Goal: Find specific page/section: Find specific page/section

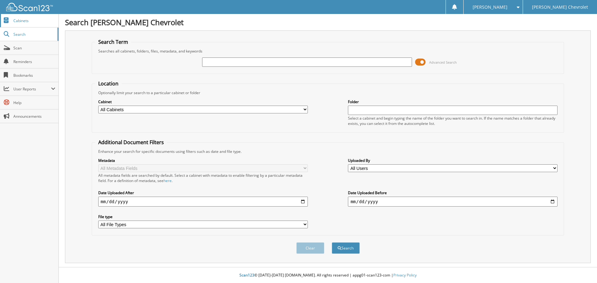
click at [18, 22] on span "Cabinets" at bounding box center [34, 20] width 42 height 5
type input "6086616"
click at [332, 242] on button "Search" at bounding box center [346, 247] width 28 height 11
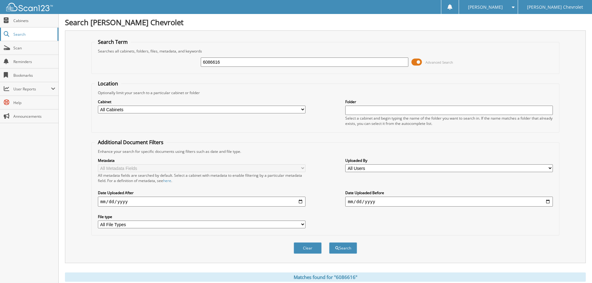
click at [21, 35] on span "Search" at bounding box center [33, 34] width 41 height 5
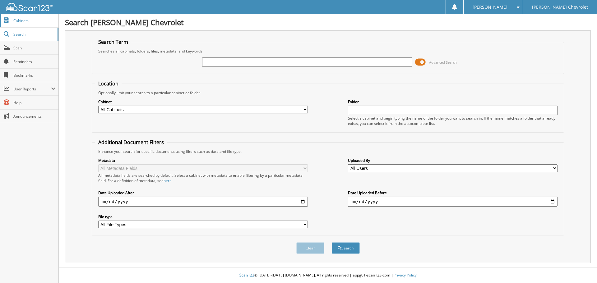
click at [24, 21] on span "Cabinets" at bounding box center [34, 20] width 42 height 5
click at [139, 111] on select "All Cabinets PARTS-ACCOUNTING REPAIR ORDERS Needs Filing" at bounding box center [202, 110] width 209 height 8
select select "6345"
click at [98, 106] on select "All Cabinets PARTS-ACCOUNTING REPAIR ORDERS Needs Filing" at bounding box center [202, 110] width 209 height 8
click at [232, 65] on input "text" at bounding box center [306, 61] width 209 height 9
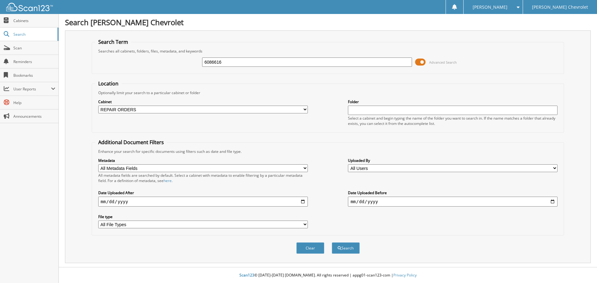
type input "6086616"
click at [332, 242] on button "Search" at bounding box center [346, 247] width 28 height 11
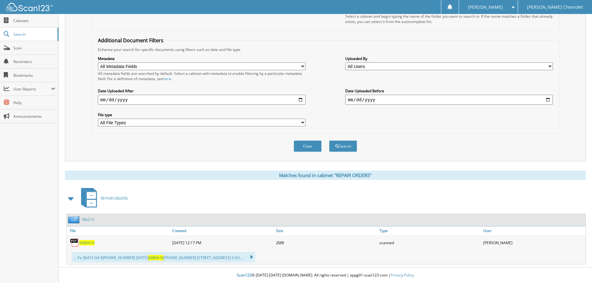
scroll to position [102, 0]
click at [85, 243] on span "6086616" at bounding box center [86, 242] width 15 height 5
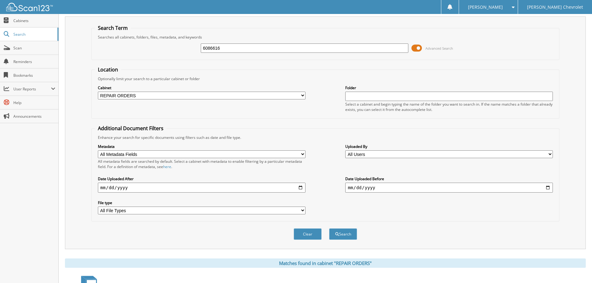
scroll to position [9, 0]
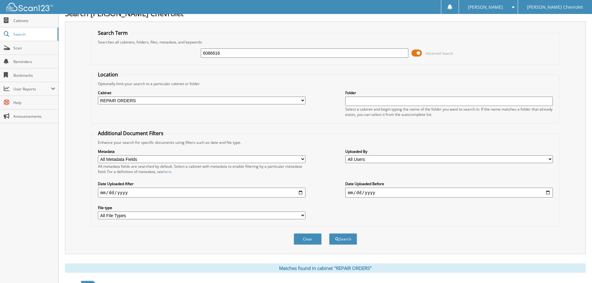
drag, startPoint x: 249, startPoint y: 55, endPoint x: 185, endPoint y: 56, distance: 64.9
click at [185, 56] on div "6086616 Advanced Search" at bounding box center [325, 53] width 461 height 17
type input "6086695"
click at [329, 233] on button "Search" at bounding box center [343, 238] width 28 height 11
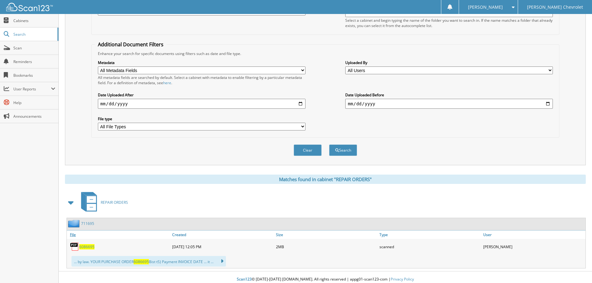
scroll to position [102, 0]
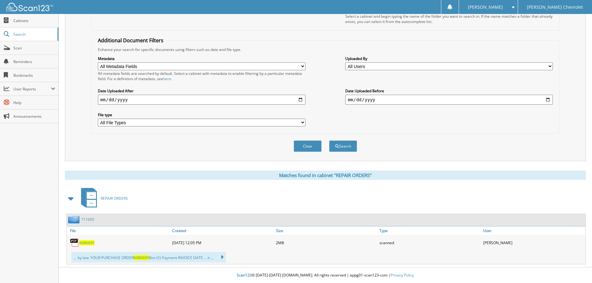
click at [84, 243] on span "6086695" at bounding box center [86, 242] width 15 height 5
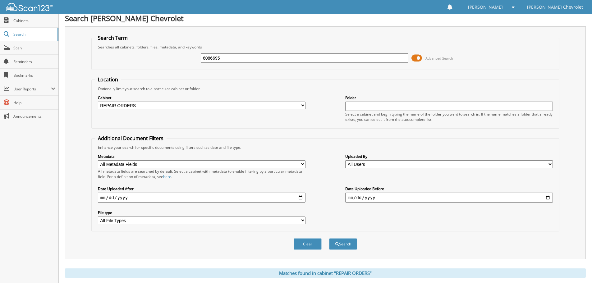
scroll to position [0, 0]
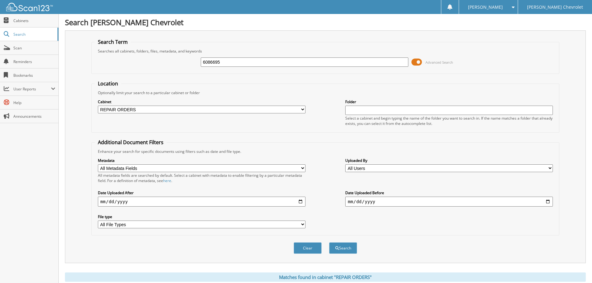
drag, startPoint x: 241, startPoint y: 58, endPoint x: 163, endPoint y: 70, distance: 79.4
click at [163, 70] on div "6086695 Advanced Search" at bounding box center [325, 62] width 461 height 17
type input "6087190"
click at [329, 242] on button "Search" at bounding box center [343, 247] width 28 height 11
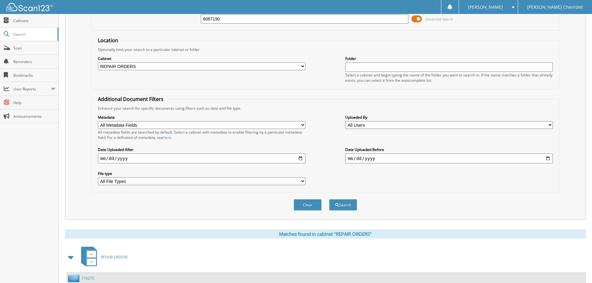
scroll to position [102, 0]
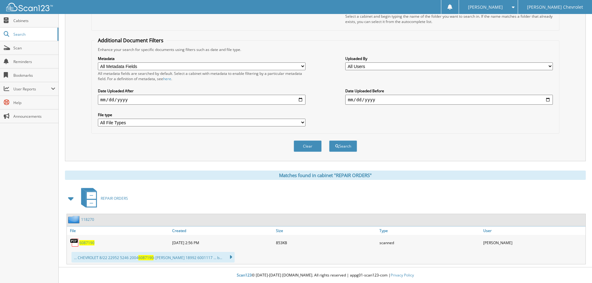
click at [83, 243] on span "6087190" at bounding box center [86, 242] width 15 height 5
click at [86, 241] on span "6087190" at bounding box center [86, 242] width 15 height 5
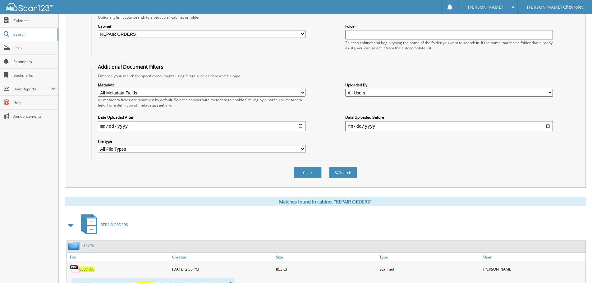
scroll to position [0, 0]
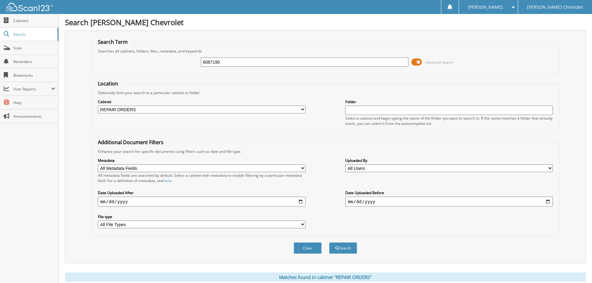
drag, startPoint x: 231, startPoint y: 62, endPoint x: 211, endPoint y: 63, distance: 19.7
click at [211, 63] on input "6087190" at bounding box center [305, 61] width 208 height 9
type input "6084911"
click at [329, 242] on button "Search" at bounding box center [343, 247] width 28 height 11
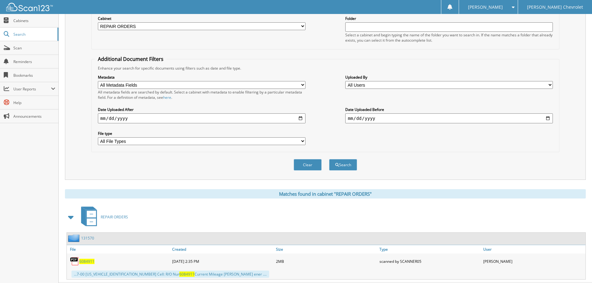
scroll to position [99, 0]
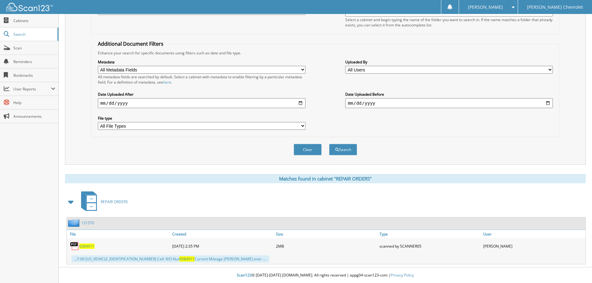
click at [85, 248] on span "6084911" at bounding box center [86, 246] width 15 height 5
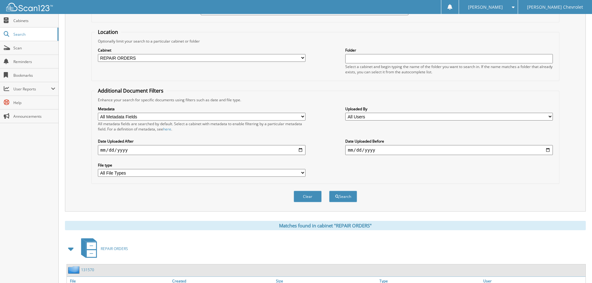
scroll to position [0, 0]
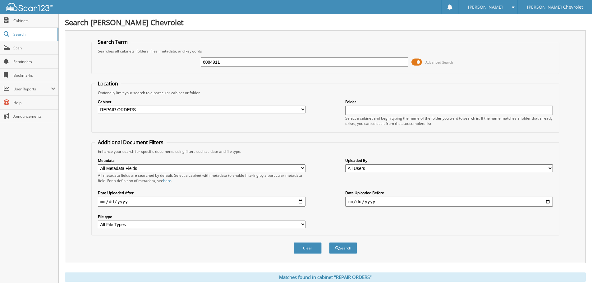
drag, startPoint x: 238, startPoint y: 63, endPoint x: 121, endPoint y: 64, distance: 116.2
click at [121, 64] on div "6084911 Advanced Search" at bounding box center [325, 62] width 461 height 17
type input "6084564"
click at [329, 242] on button "Search" at bounding box center [343, 247] width 28 height 11
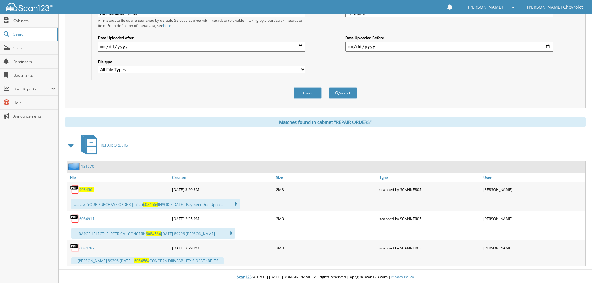
scroll to position [157, 0]
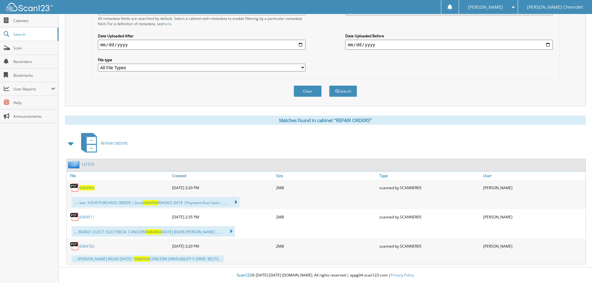
click at [84, 187] on span "6084564" at bounding box center [86, 187] width 15 height 5
click at [86, 189] on span "6084564" at bounding box center [86, 187] width 15 height 5
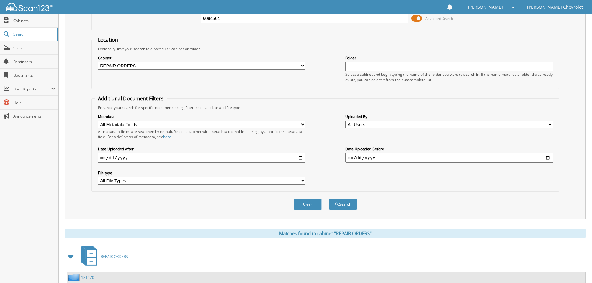
scroll to position [0, 0]
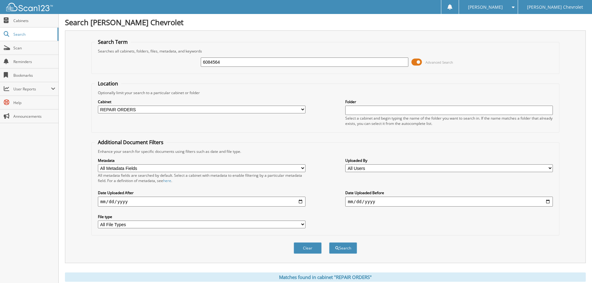
drag, startPoint x: 226, startPoint y: 63, endPoint x: 187, endPoint y: 66, distance: 39.9
click at [187, 66] on div "6084564 Advanced Search" at bounding box center [325, 62] width 461 height 17
type input "6085512"
click at [334, 245] on button "Search" at bounding box center [343, 247] width 28 height 11
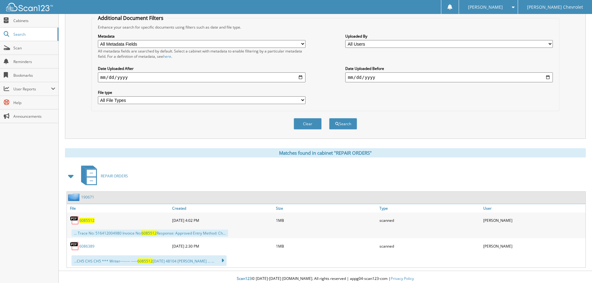
click at [89, 219] on span "6085512" at bounding box center [86, 220] width 15 height 5
